Goal: Feedback & Contribution: Submit feedback/report problem

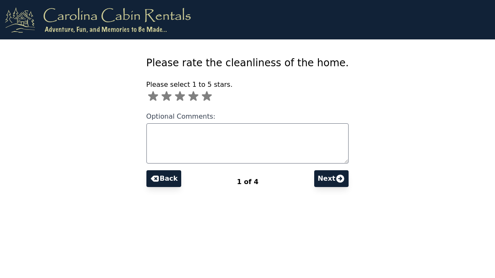
click at [182, 103] on label "Optional Comments:" at bounding box center [247, 133] width 203 height 60
click at [182, 123] on textarea "Optional Comments:" at bounding box center [247, 143] width 203 height 40
click at [200, 102] on icon at bounding box center [206, 96] width 13 height 13
click at [345, 180] on icon at bounding box center [340, 179] width 10 height 10
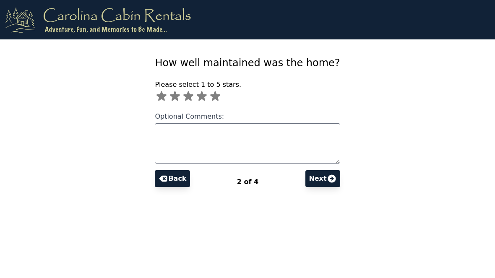
click at [210, 98] on icon at bounding box center [215, 96] width 10 height 10
click at [340, 183] on button "Next" at bounding box center [323, 178] width 34 height 17
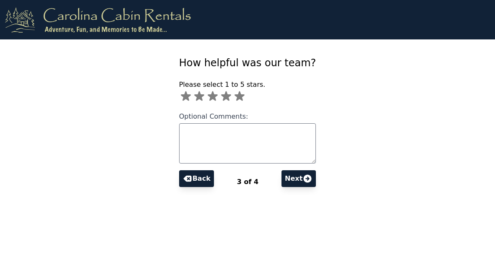
click at [235, 95] on icon at bounding box center [240, 96] width 10 height 10
click at [316, 185] on button "Next" at bounding box center [299, 178] width 34 height 17
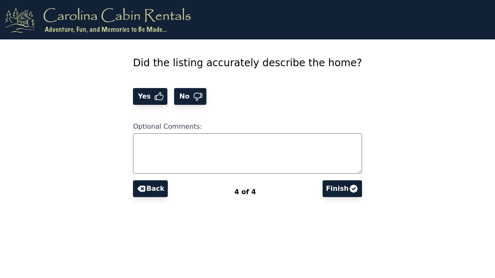
click at [133, 102] on button "Yes" at bounding box center [150, 96] width 35 height 17
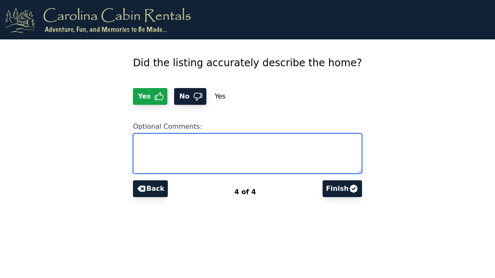
click at [157, 149] on textarea "Optional Comments:" at bounding box center [247, 153] width 229 height 40
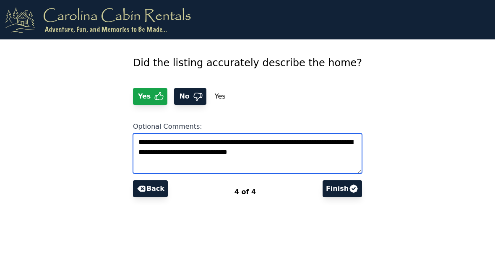
type textarea "**********"
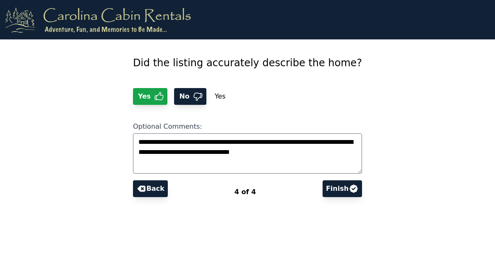
click at [354, 188] on button "Finish" at bounding box center [342, 188] width 39 height 17
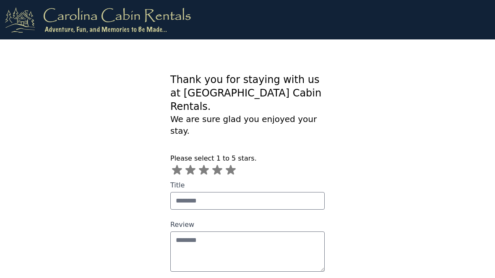
click at [236, 164] on icon at bounding box center [230, 170] width 13 height 13
